Goal: Task Accomplishment & Management: Manage account settings

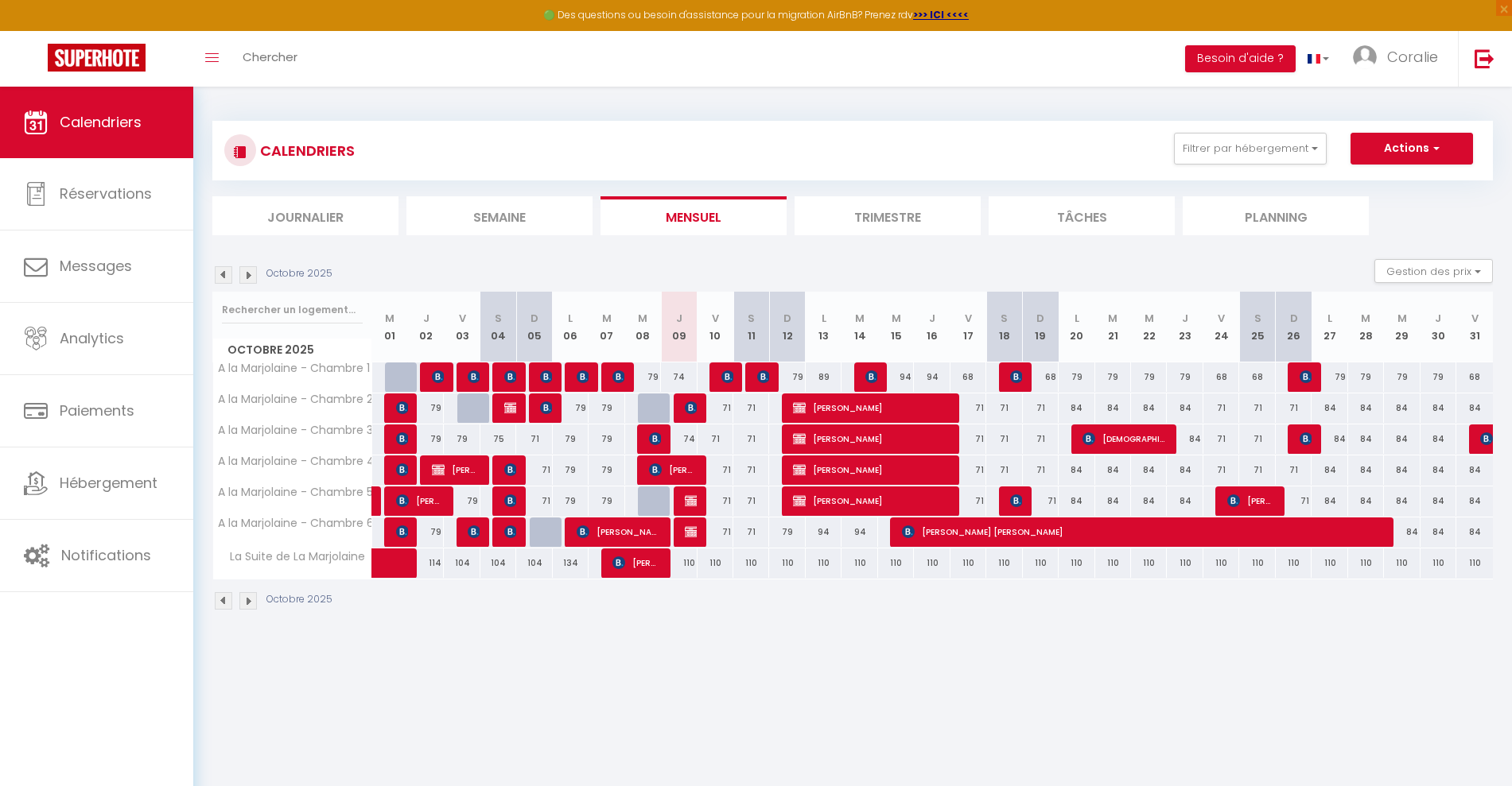
select select "KO"
select select "0"
click at [689, 410] on img at bounding box center [691, 407] width 12 height 12
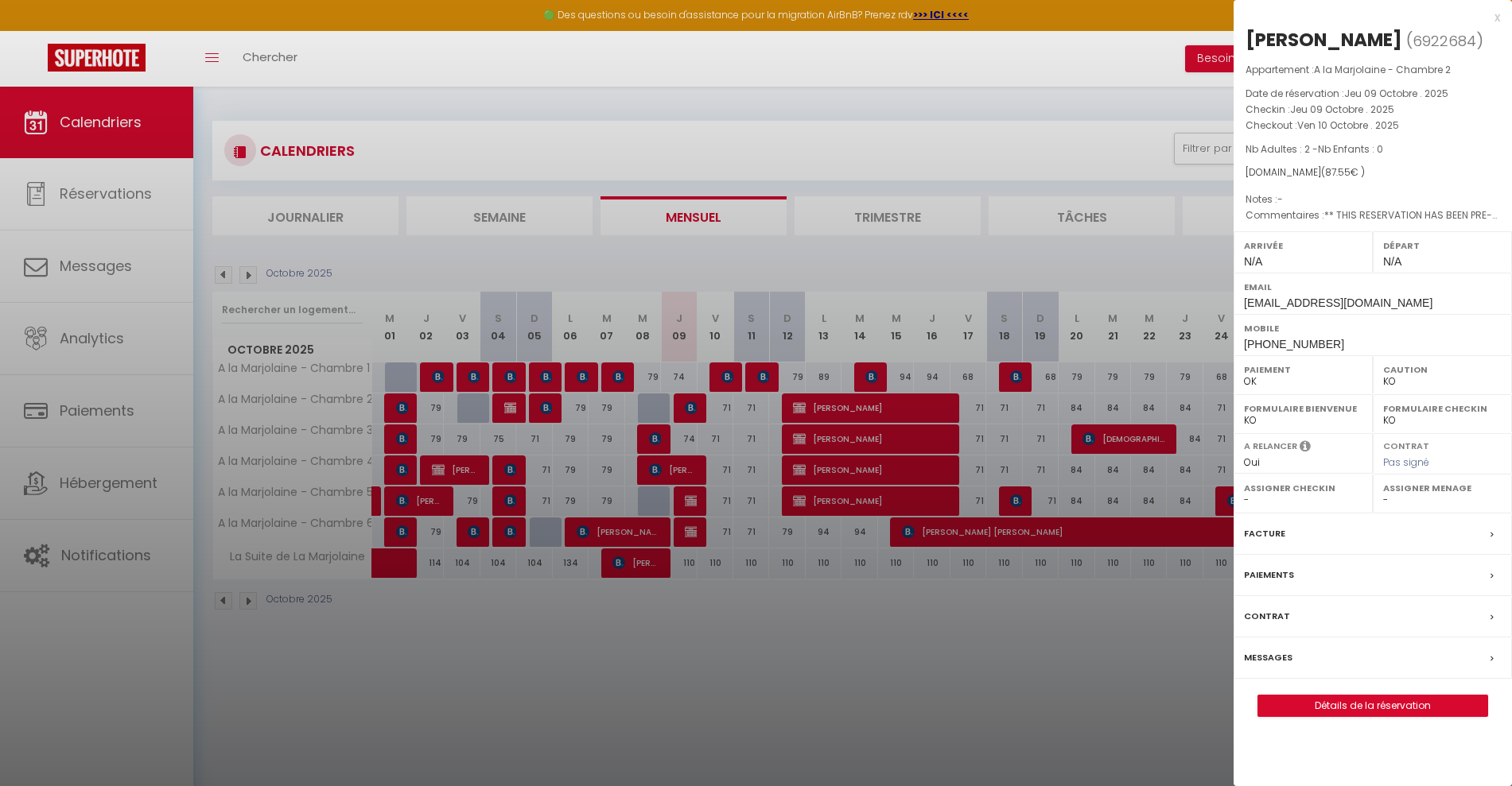
drag, startPoint x: 656, startPoint y: 635, endPoint x: 616, endPoint y: 541, distance: 102.2
click at [656, 636] on div at bounding box center [756, 393] width 1512 height 786
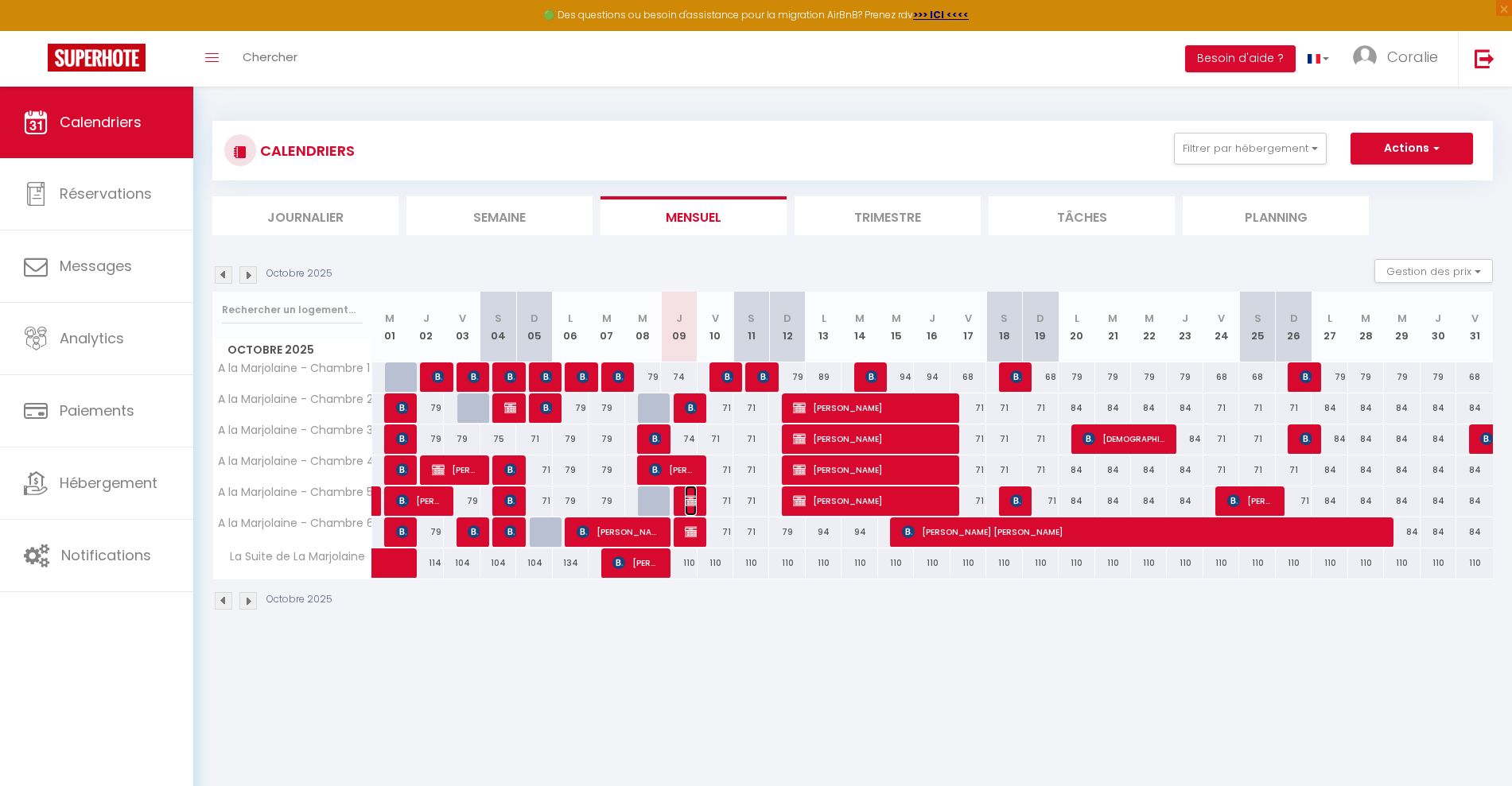
click at [691, 506] on img at bounding box center [691, 500] width 12 height 12
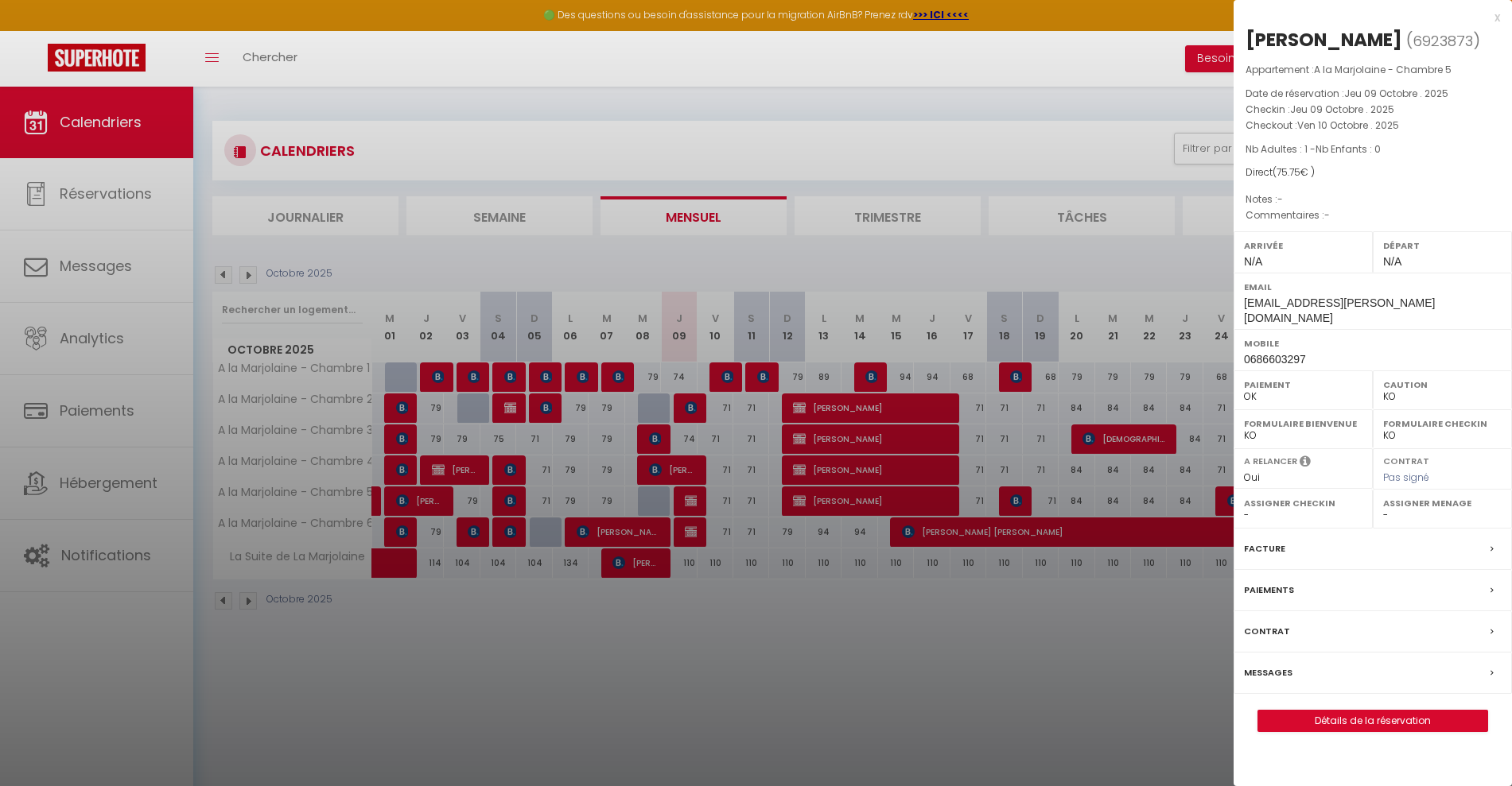
click at [715, 662] on div at bounding box center [756, 393] width 1512 height 786
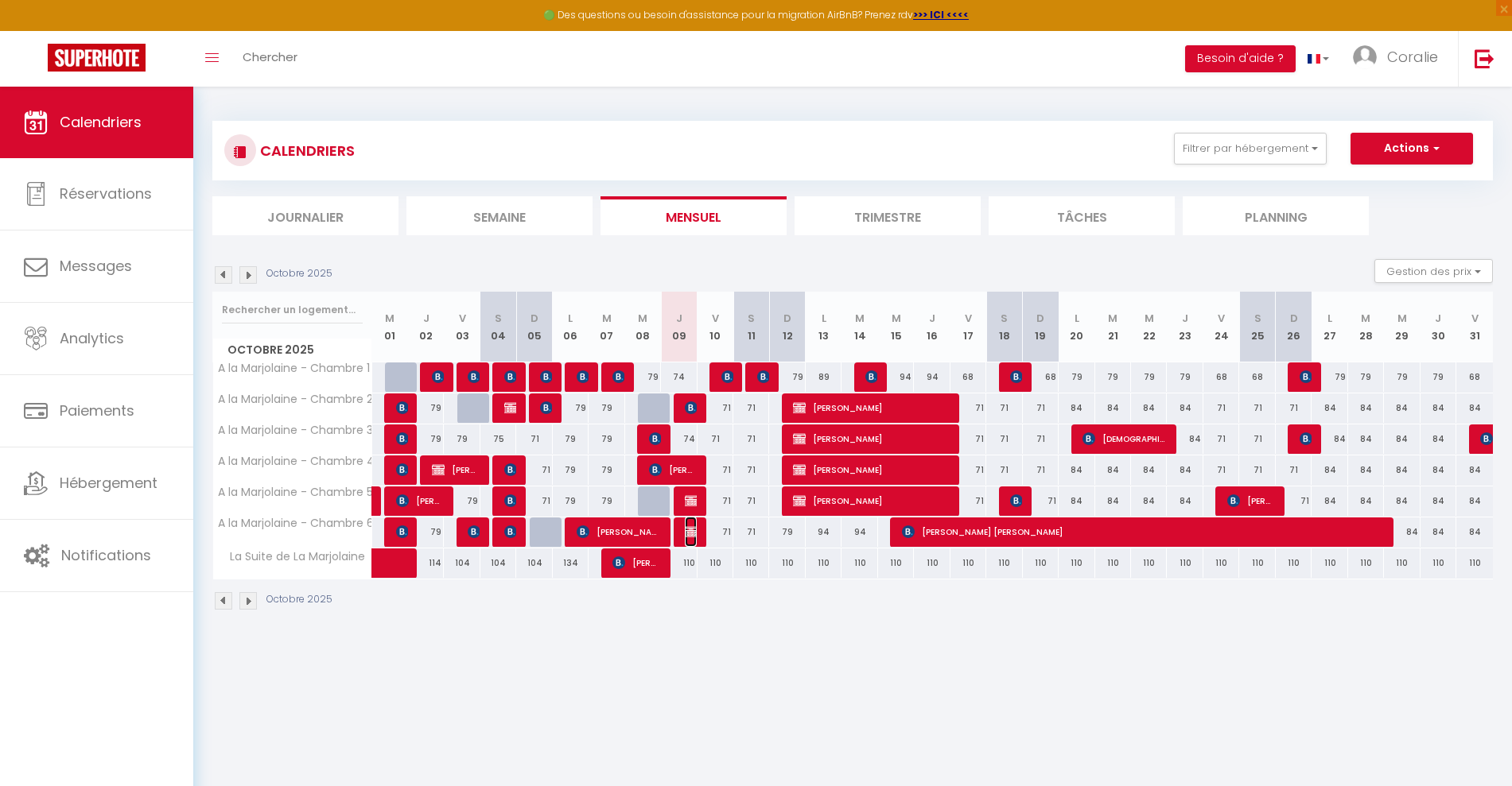
click at [691, 532] on img at bounding box center [691, 532] width 12 height 12
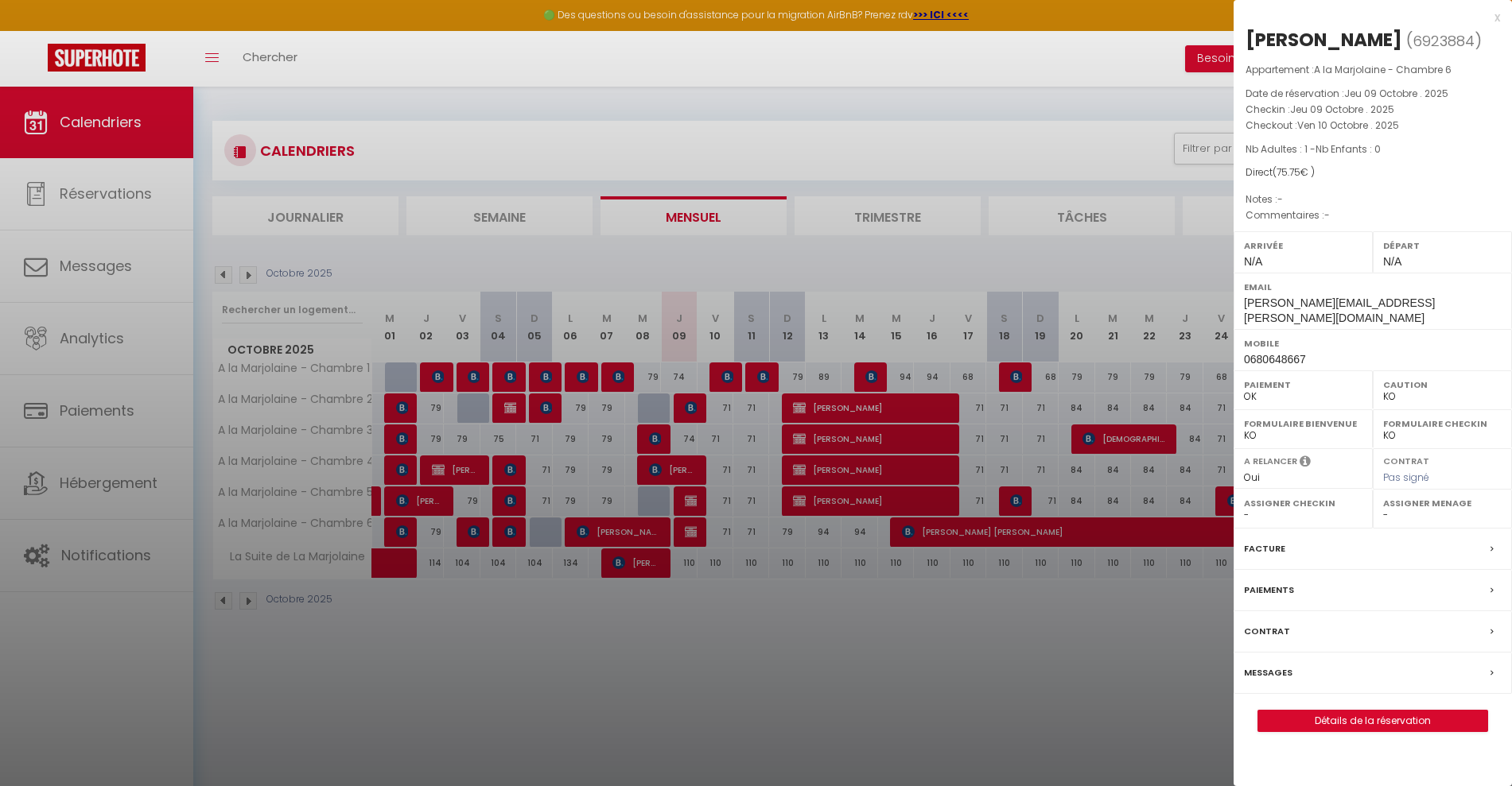
click at [755, 673] on div at bounding box center [756, 393] width 1512 height 786
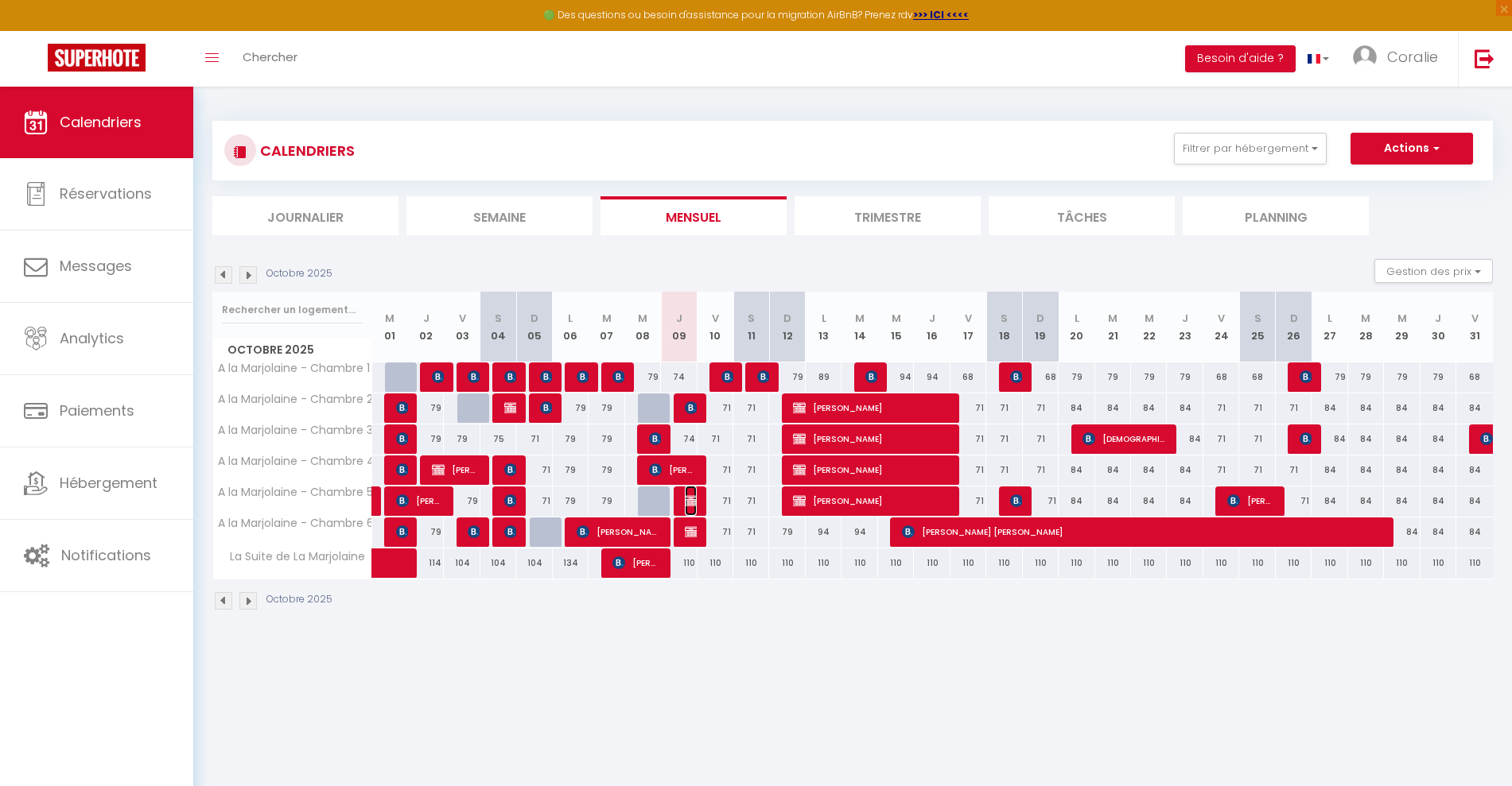
click at [694, 490] on span "[PERSON_NAME]" at bounding box center [691, 501] width 12 height 30
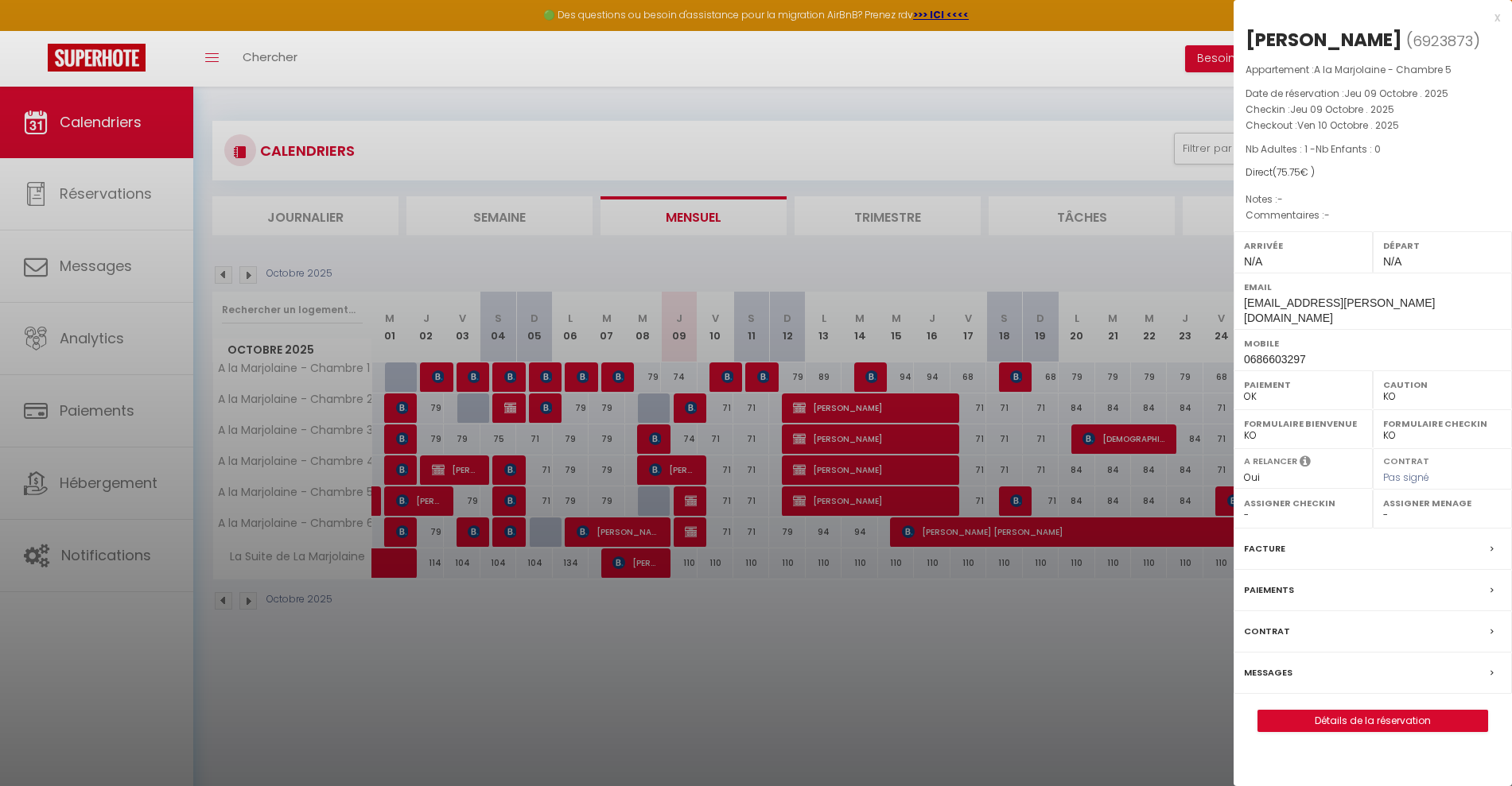
drag, startPoint x: 684, startPoint y: 722, endPoint x: 666, endPoint y: 602, distance: 121.3
click at [685, 720] on div at bounding box center [756, 393] width 1512 height 786
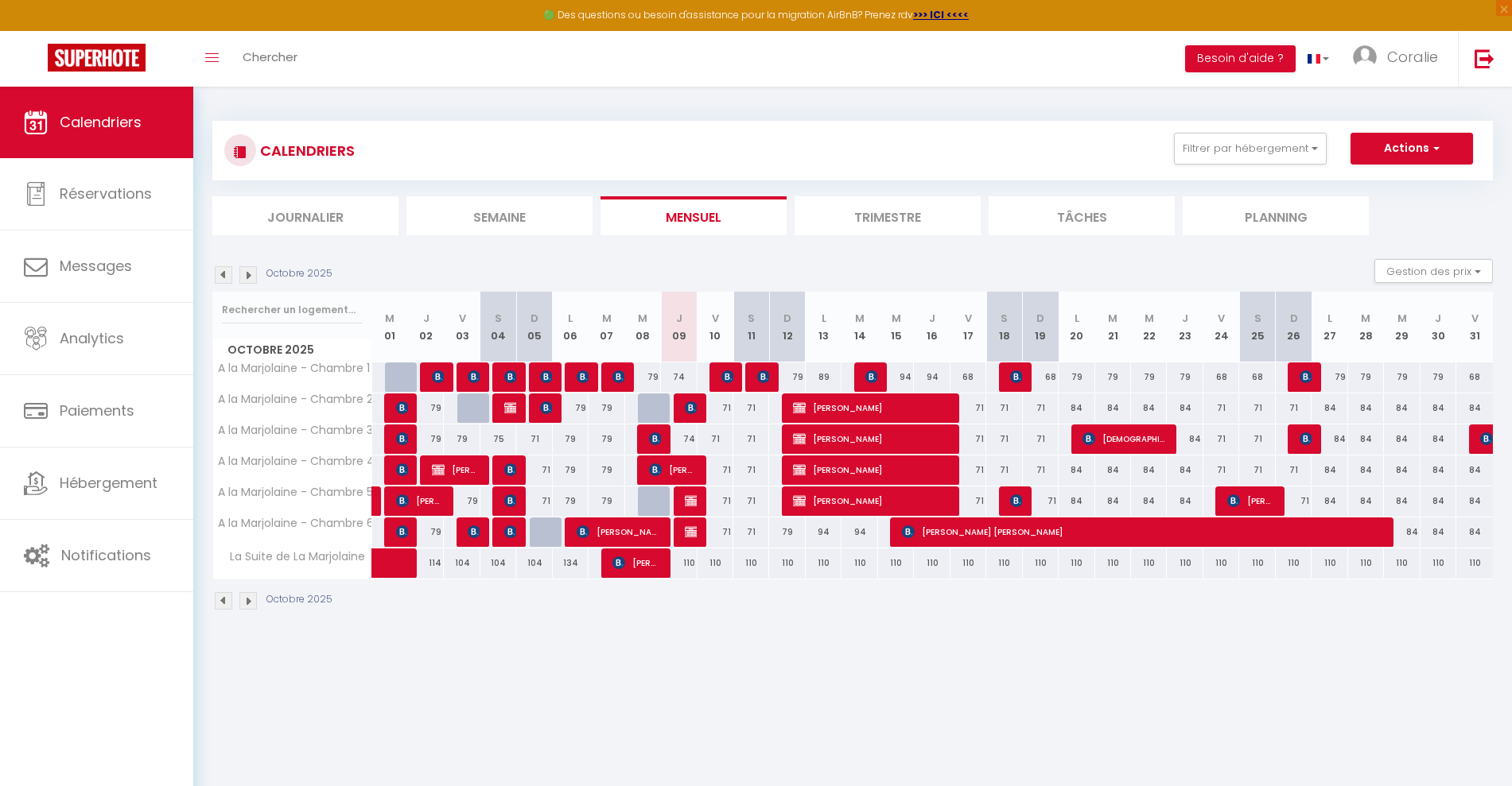
click at [698, 531] on div "71" at bounding box center [715, 532] width 36 height 29
type input "71"
type input "Ven 10 Octobre 2025"
type input "[PERSON_NAME] 11 Octobre 2025"
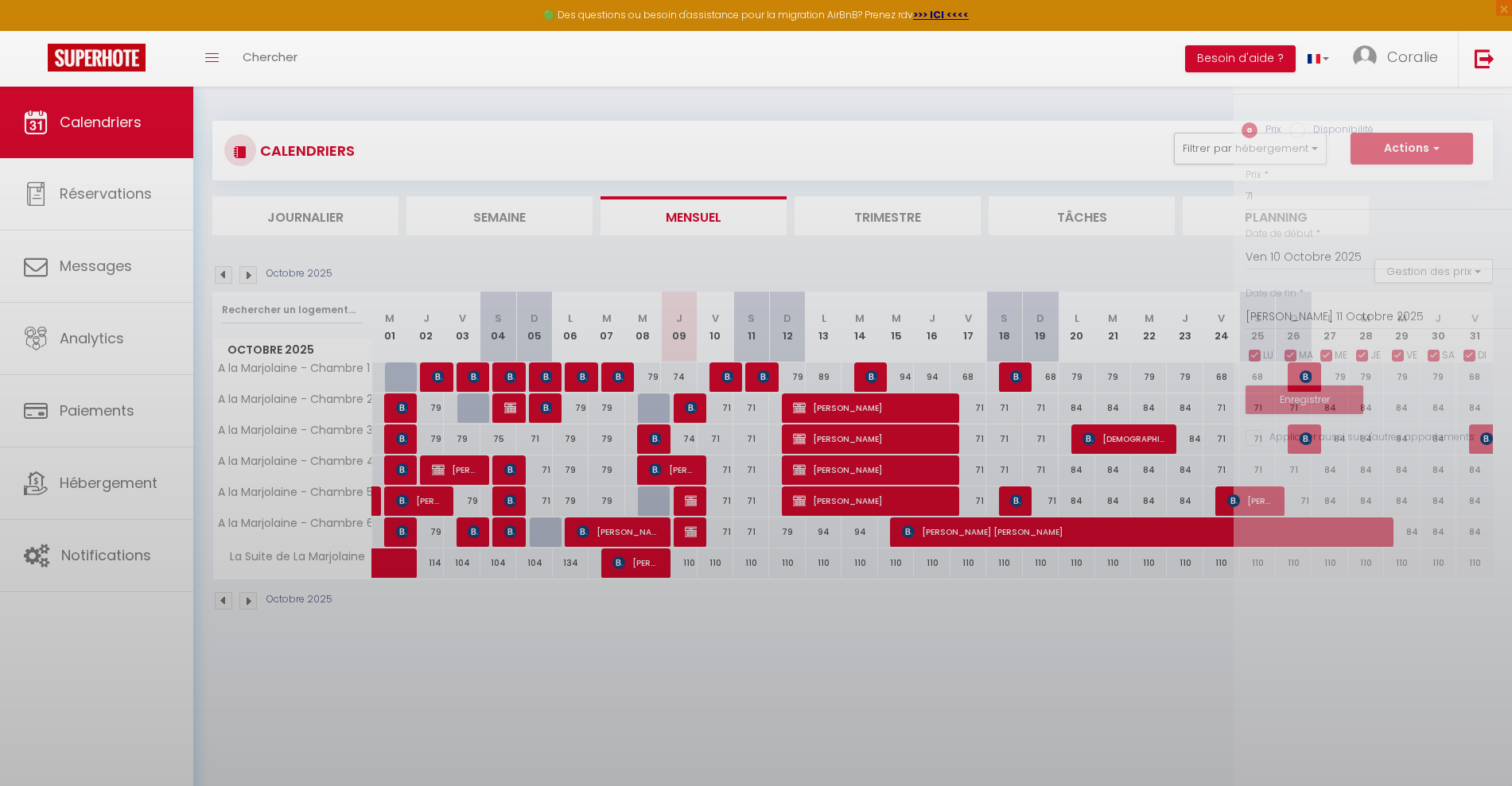
click at [685, 525] on div at bounding box center [756, 393] width 1512 height 786
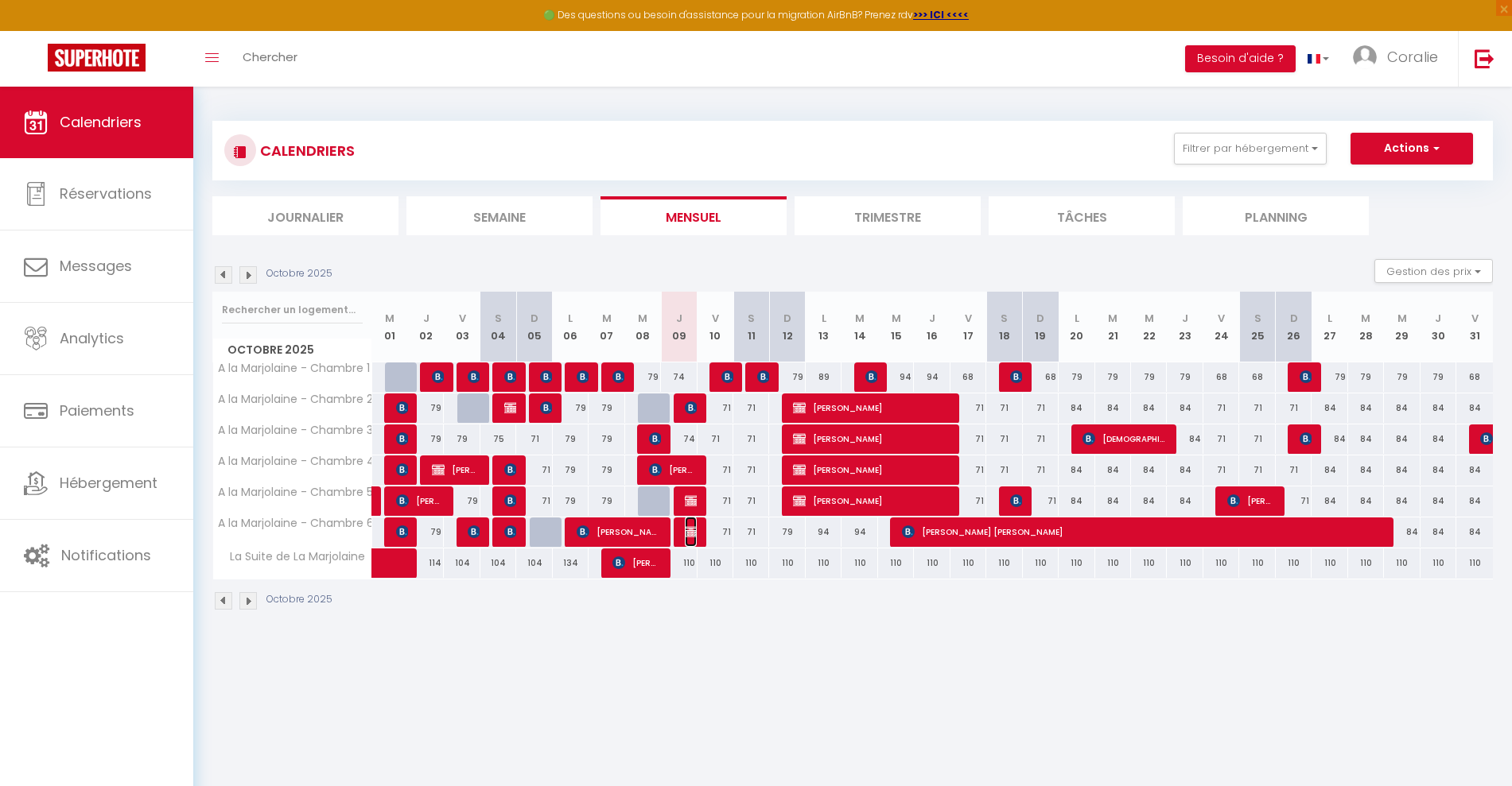
click at [687, 531] on img at bounding box center [691, 532] width 12 height 12
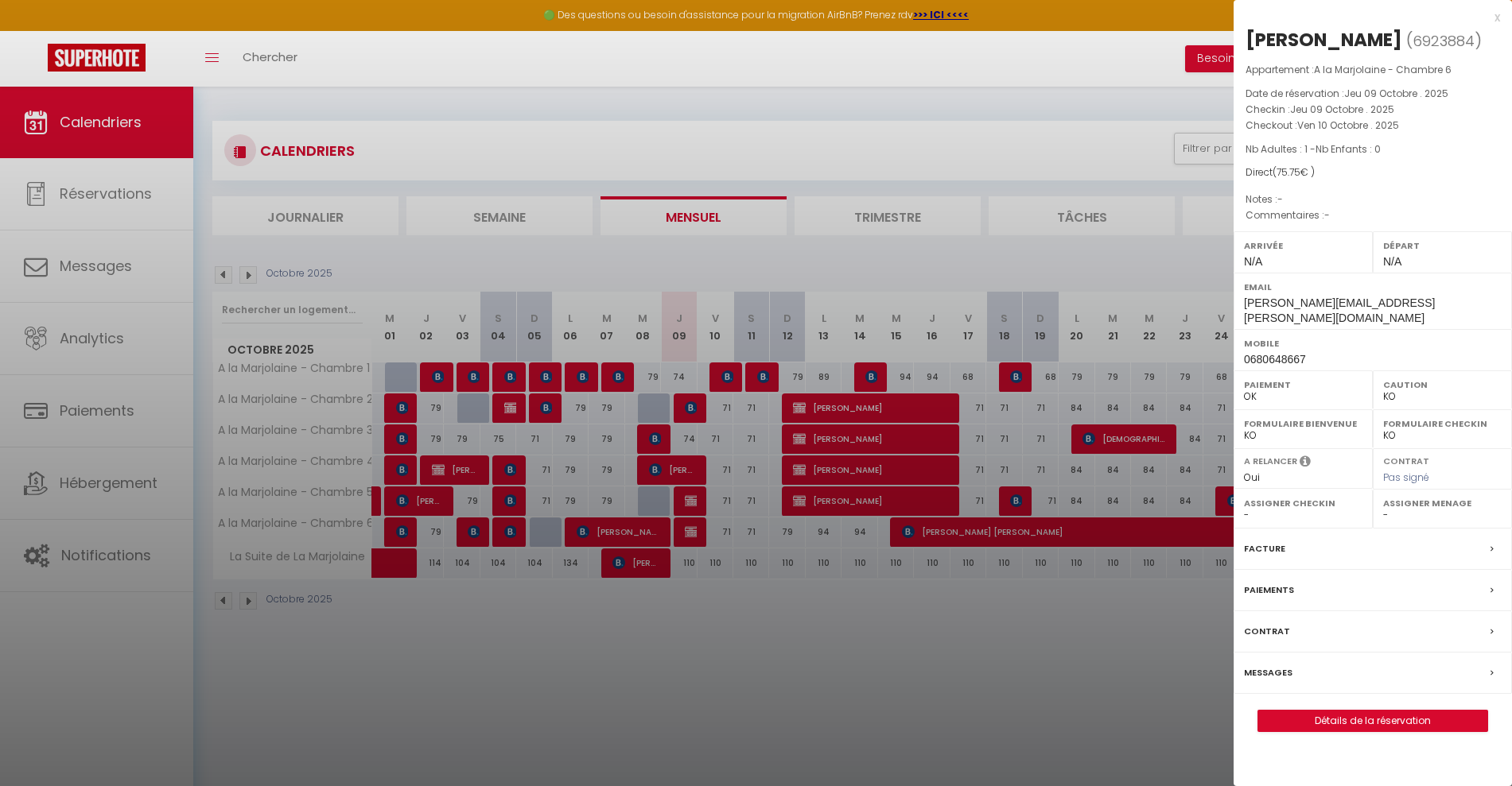
click at [1394, 376] on label "Caution" at bounding box center [1442, 384] width 118 height 16
click at [1385, 390] on select "OK KO" at bounding box center [1442, 396] width 118 height 14
click at [1383, 390] on select "OK KO" at bounding box center [1442, 396] width 118 height 14
drag, startPoint x: 844, startPoint y: 665, endPoint x: 795, endPoint y: 598, distance: 83.0
click at [843, 661] on div at bounding box center [756, 393] width 1512 height 786
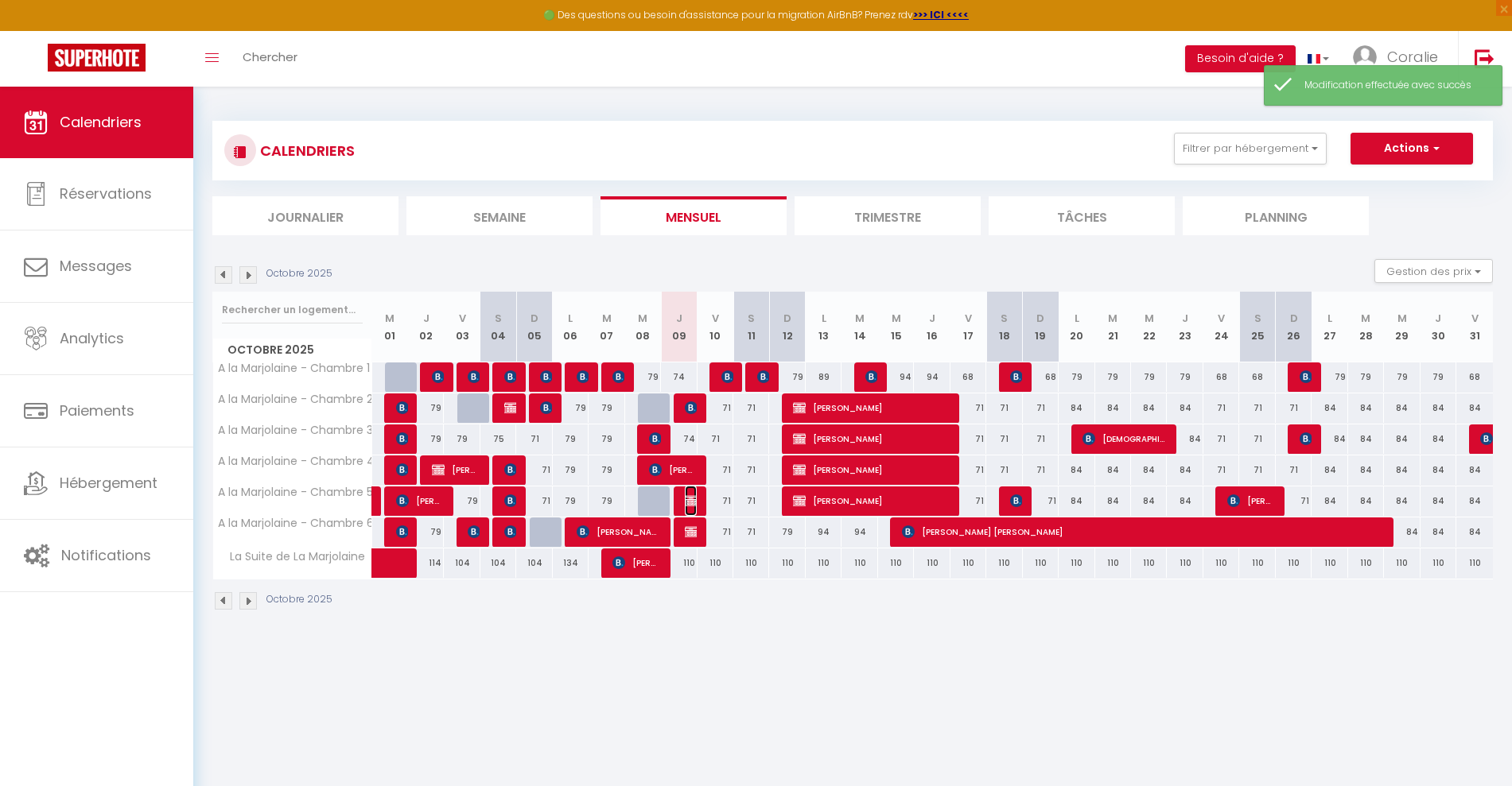
click at [695, 498] on img at bounding box center [691, 500] width 12 height 12
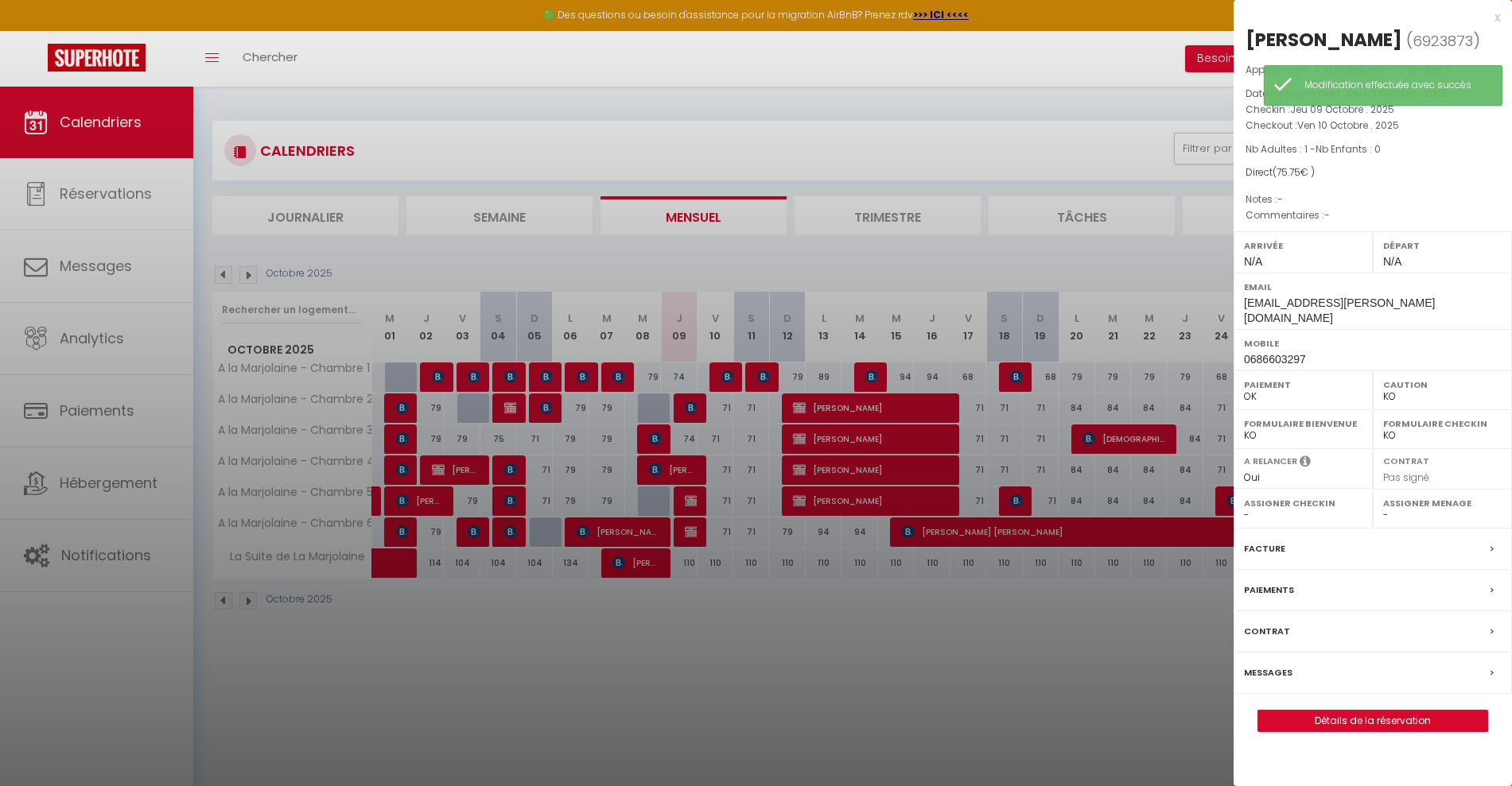
click at [1393, 390] on select "OK KO" at bounding box center [1442, 396] width 118 height 14
select select "OK"
click at [1383, 390] on select "OK KO" at bounding box center [1442, 396] width 118 height 14
click at [827, 681] on div at bounding box center [756, 393] width 1512 height 786
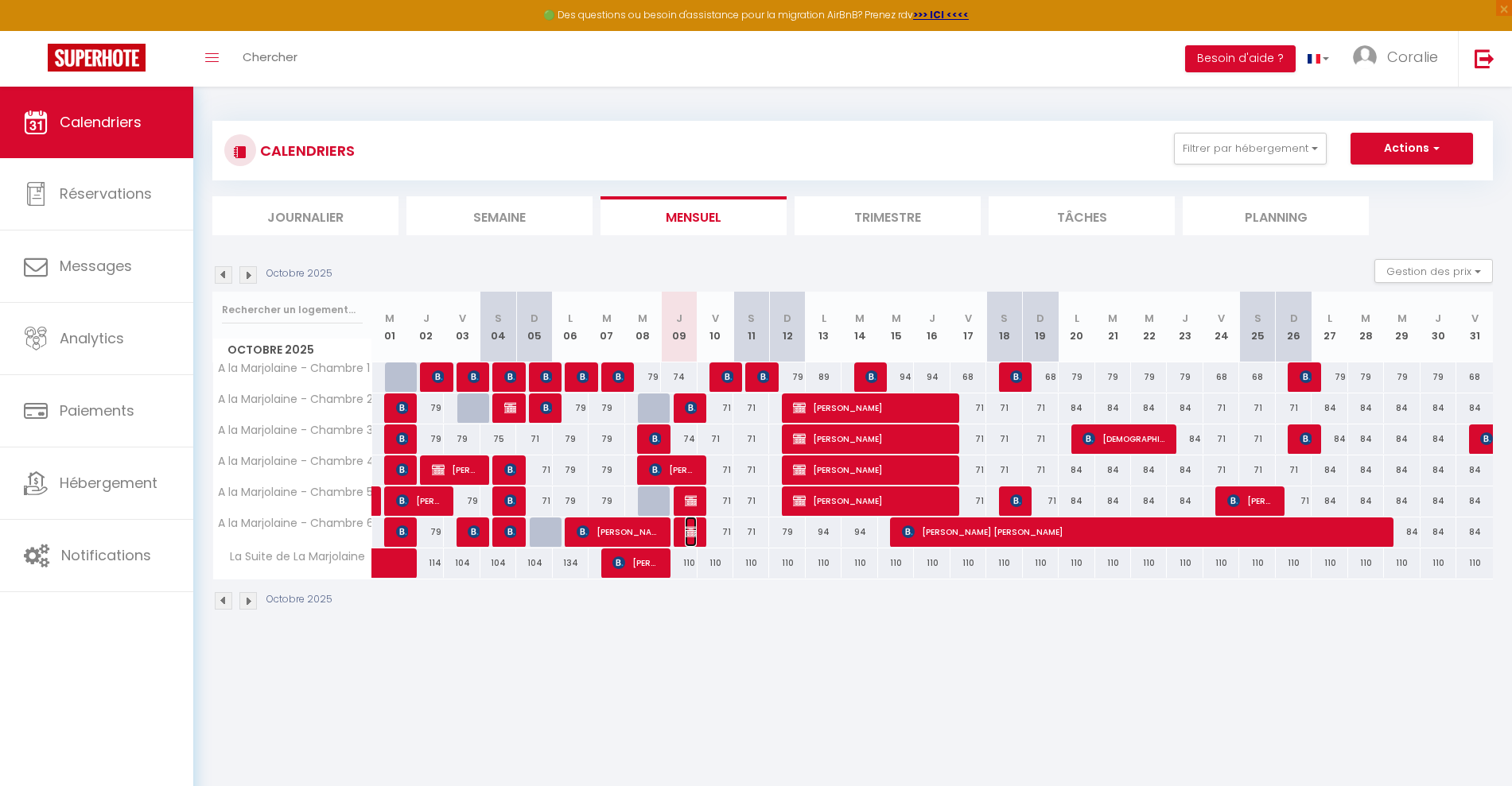
click at [691, 524] on span "[PERSON_NAME]" at bounding box center [691, 532] width 12 height 30
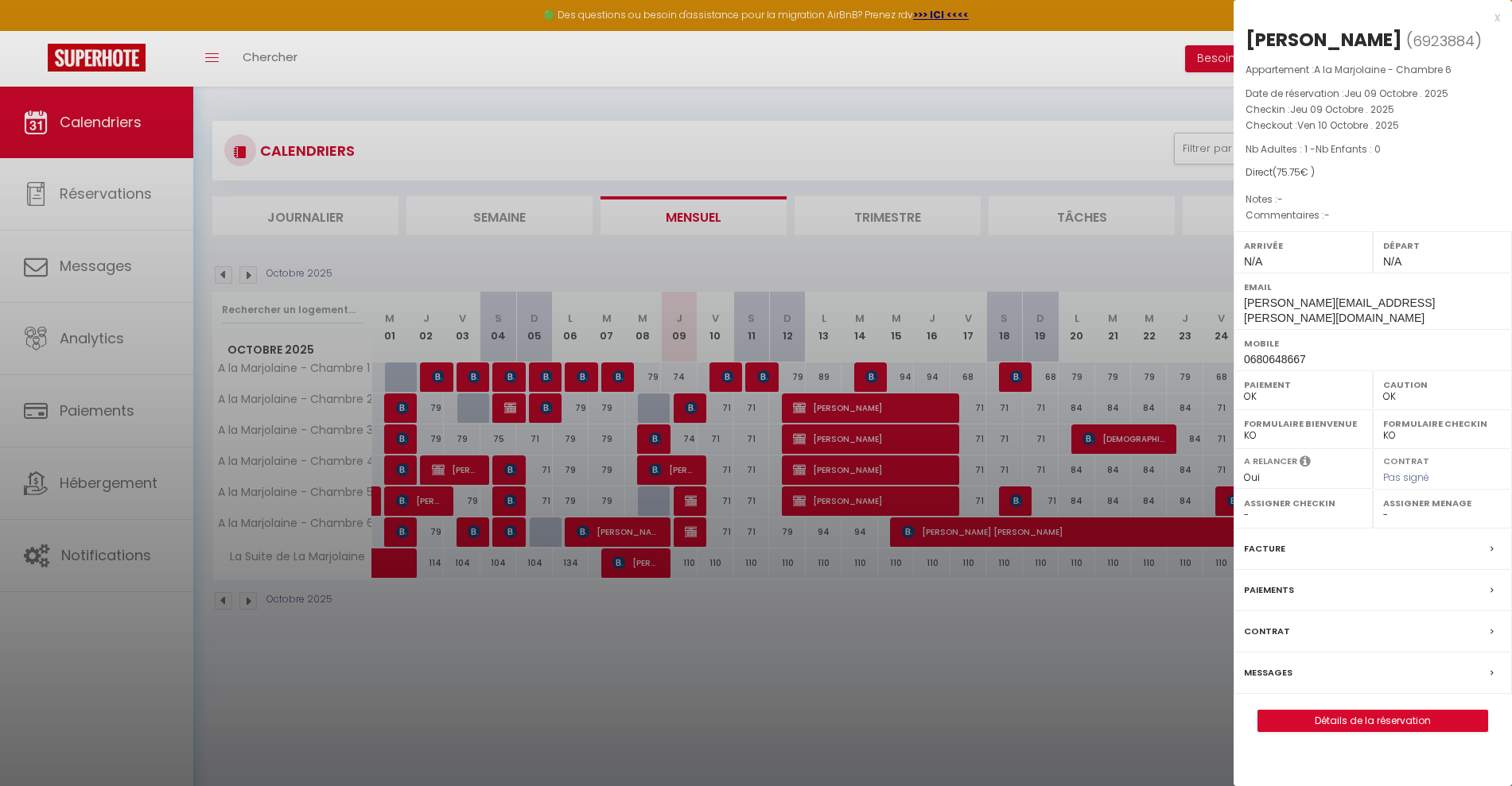
drag, startPoint x: 726, startPoint y: 671, endPoint x: 701, endPoint y: 577, distance: 97.3
click at [727, 673] on div at bounding box center [756, 393] width 1512 height 786
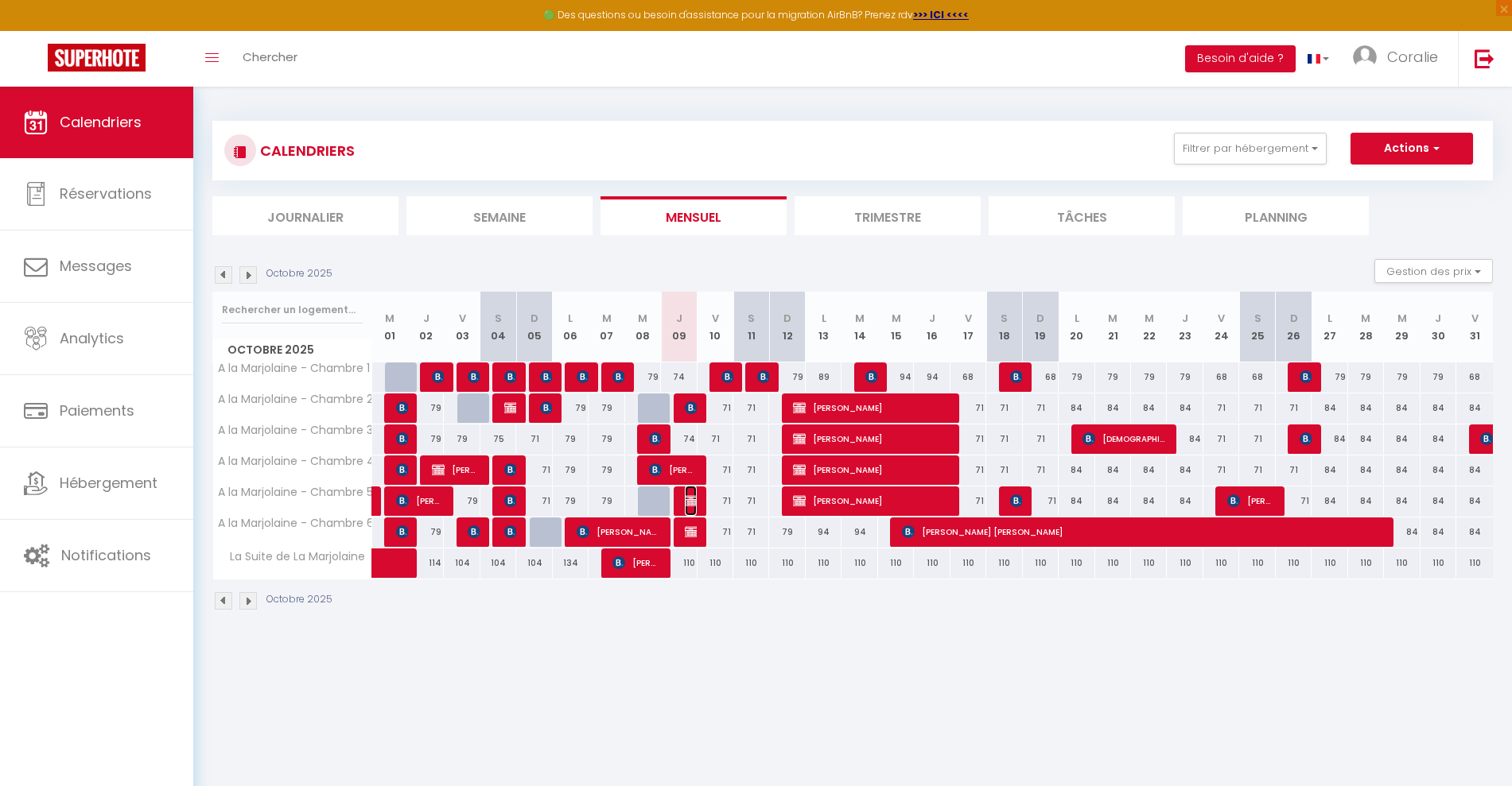
click at [688, 492] on span "[PERSON_NAME]" at bounding box center [691, 501] width 12 height 30
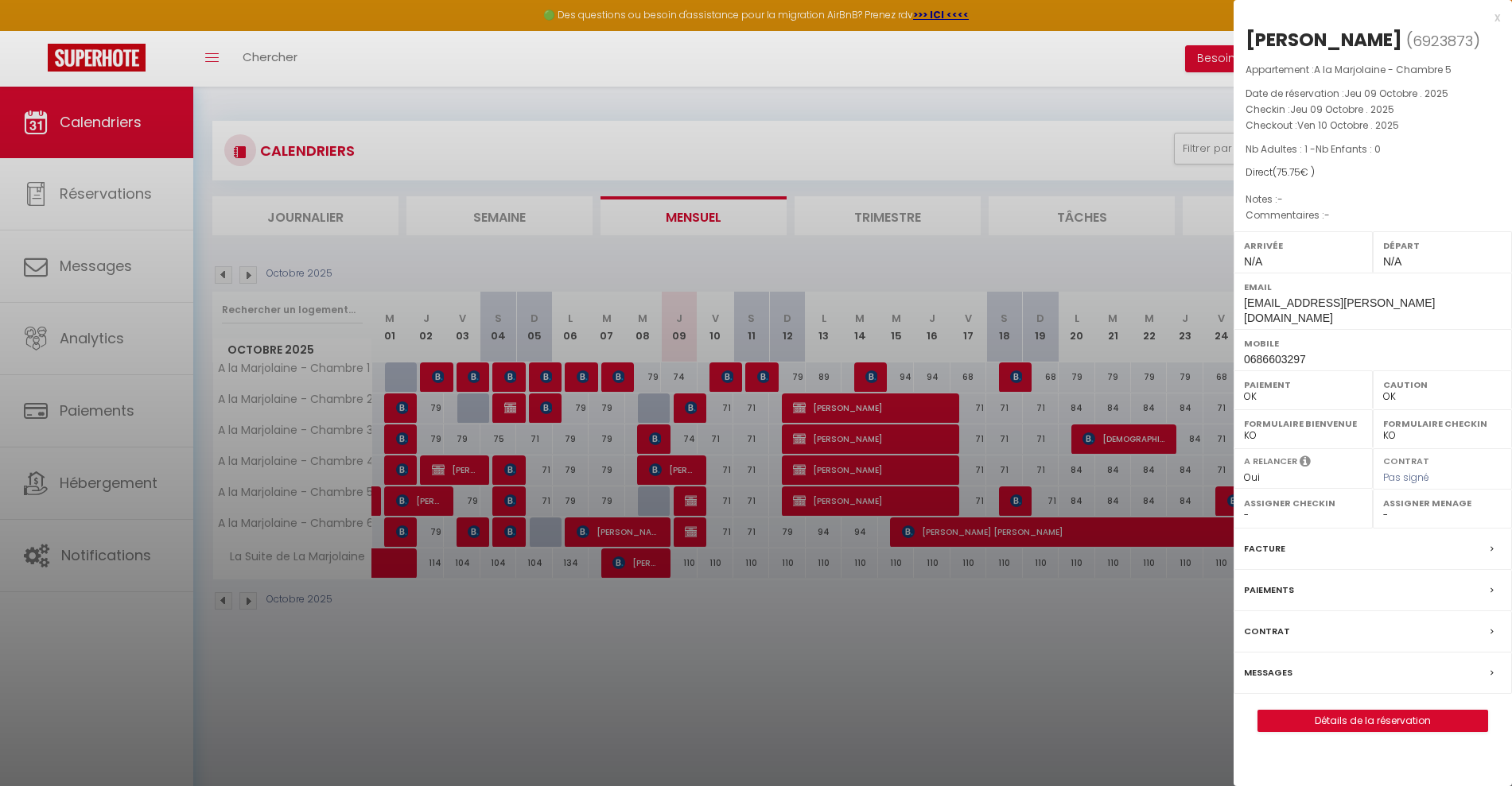
click at [816, 663] on div at bounding box center [756, 393] width 1512 height 786
